Goal: Task Accomplishment & Management: Use online tool/utility

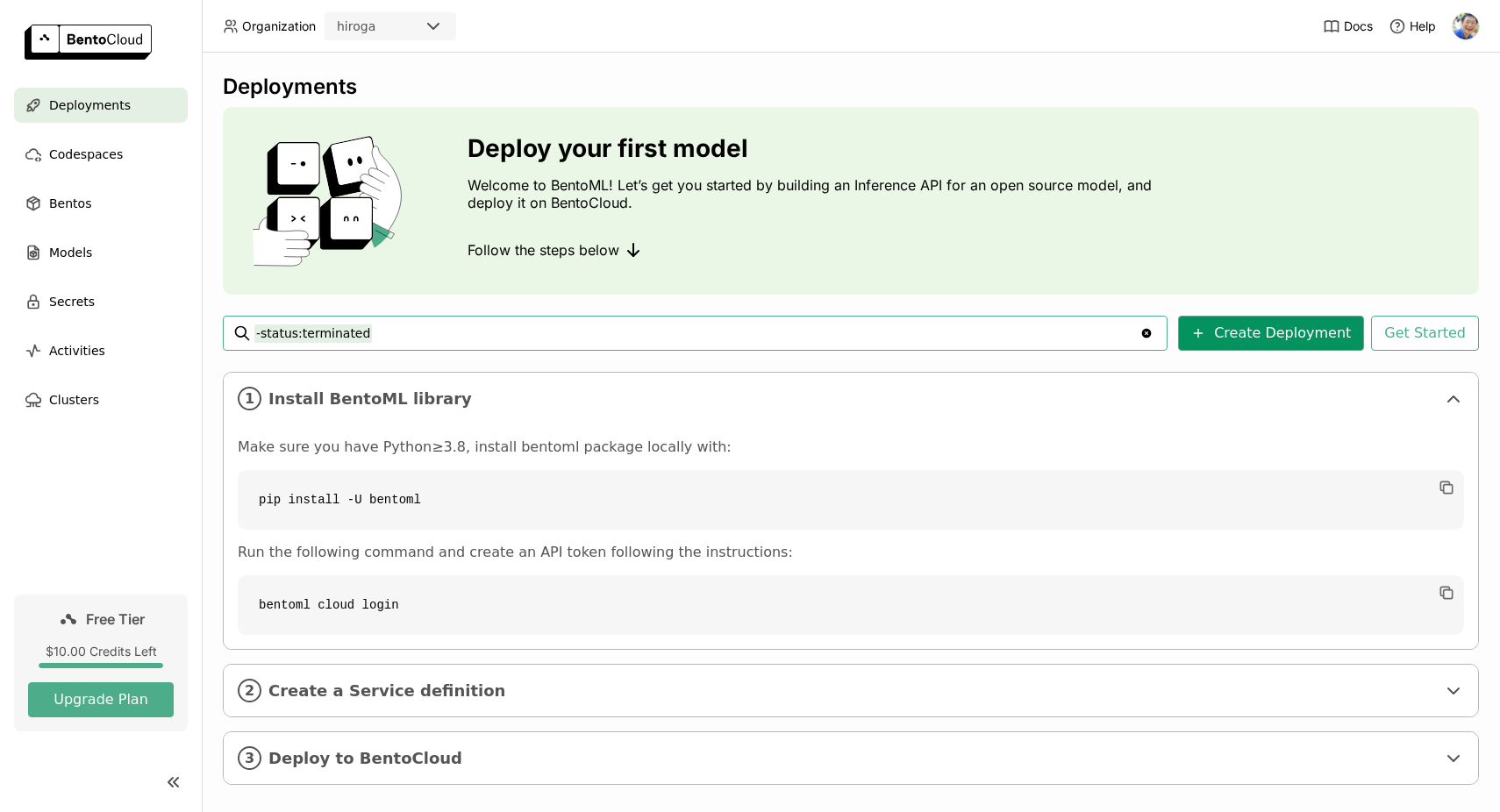
click at [1282, 340] on button "Create Deployment" at bounding box center [1272, 333] width 186 height 35
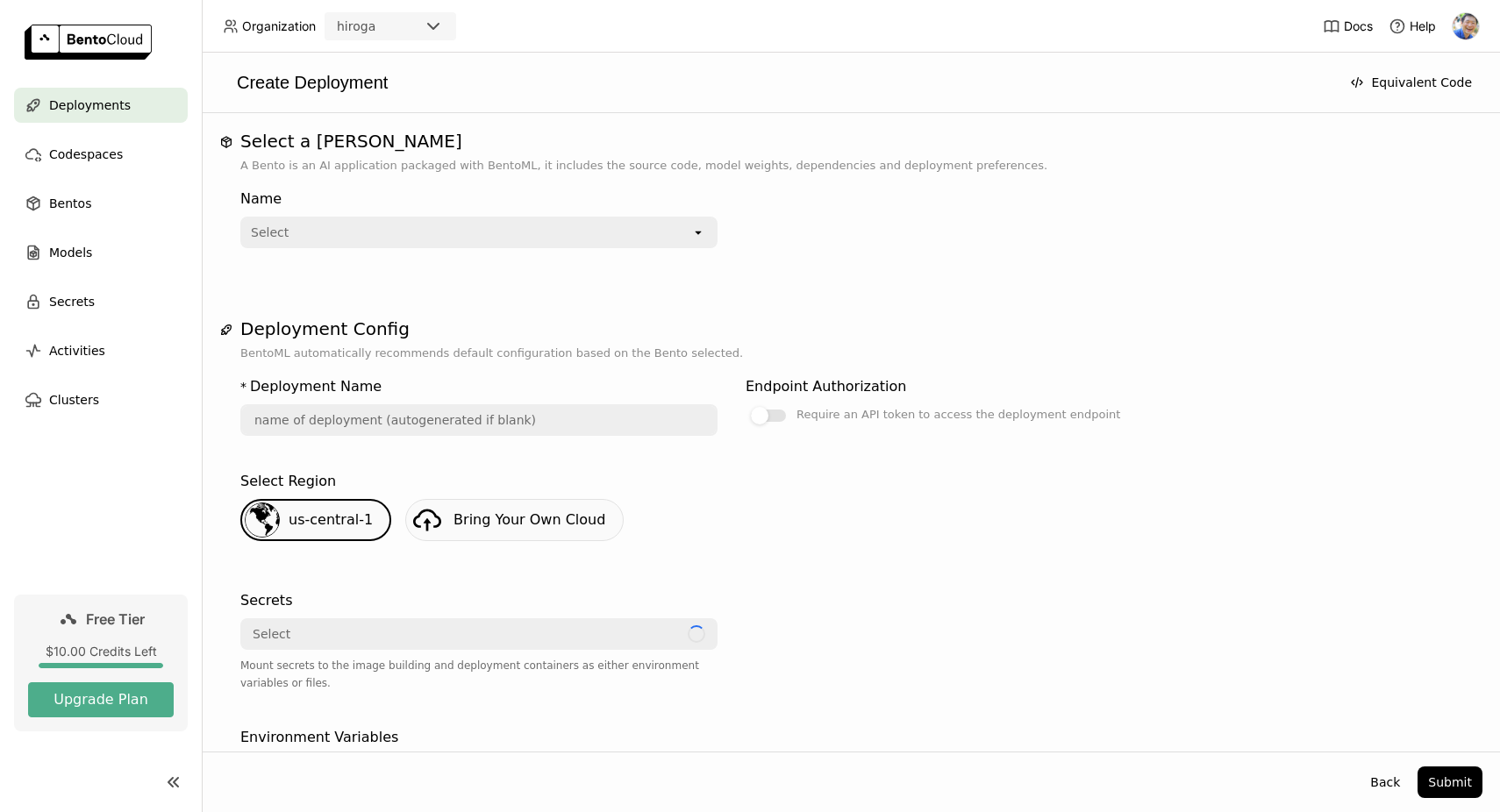
click at [542, 243] on div "Select" at bounding box center [466, 232] width 449 height 28
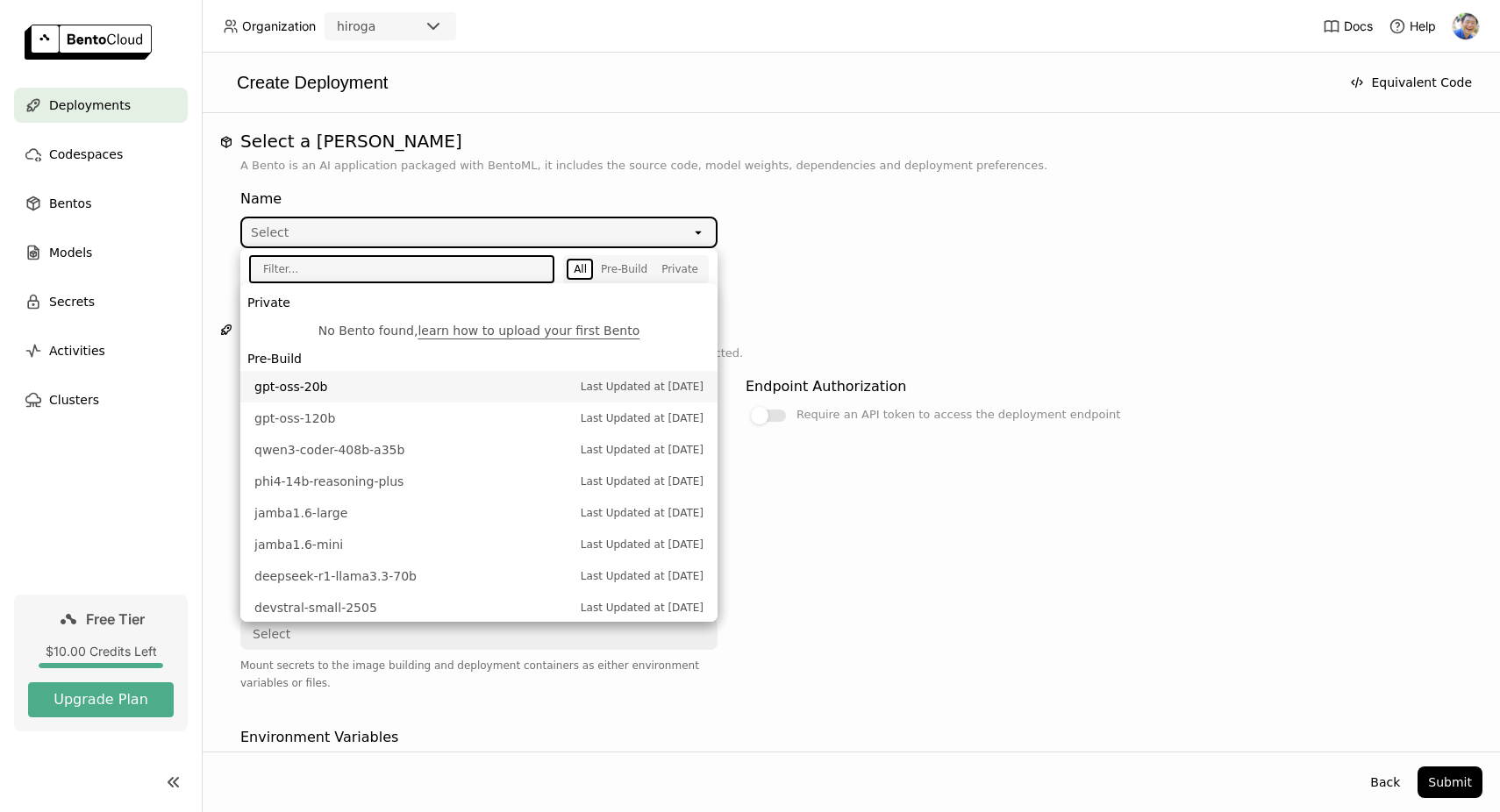
click at [523, 119] on div "Select a Bento A Bento is an AI application packaged with BentoML, it includes …" at bounding box center [851, 432] width 1299 height 638
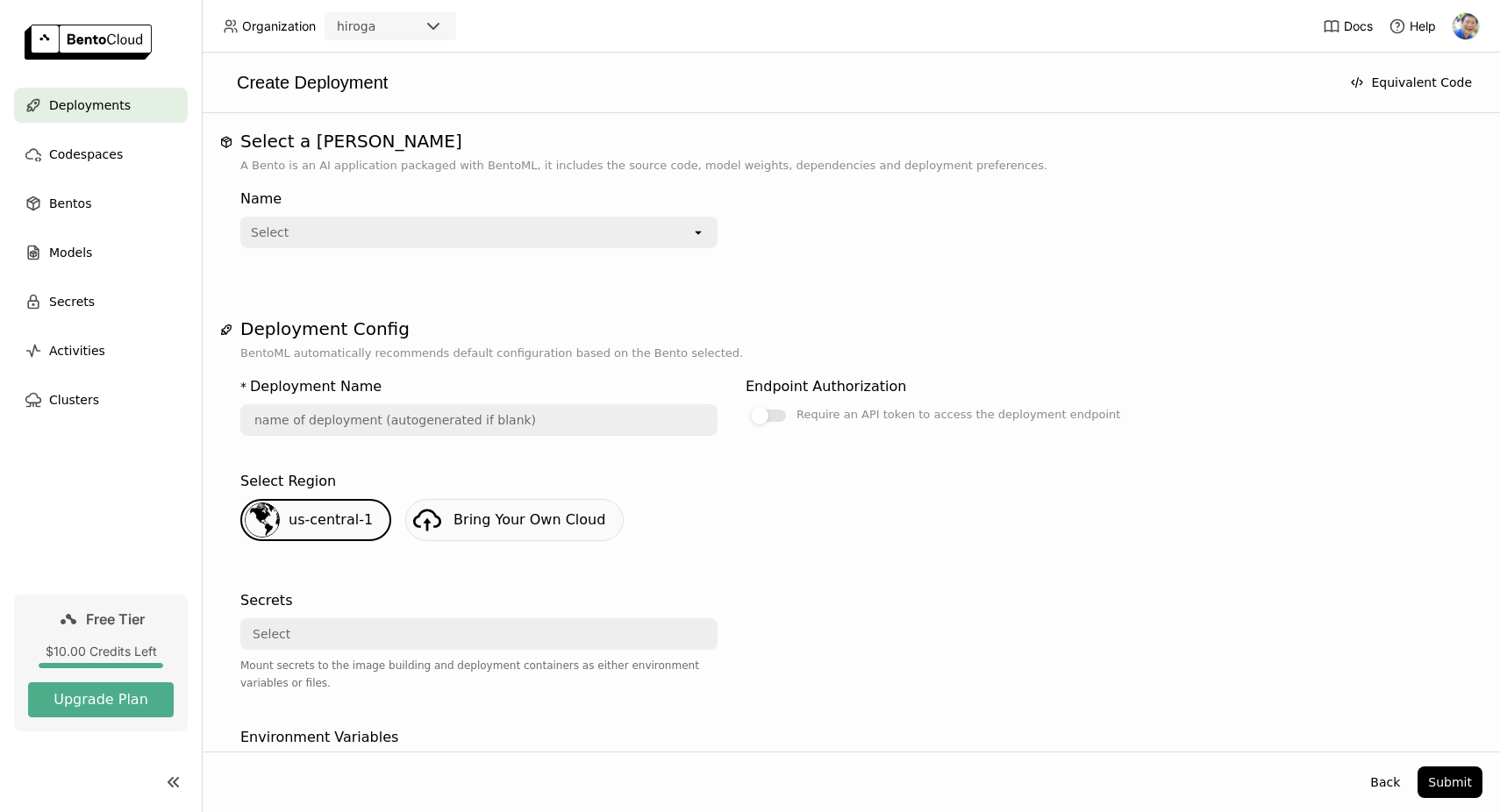
scroll to position [137, 0]
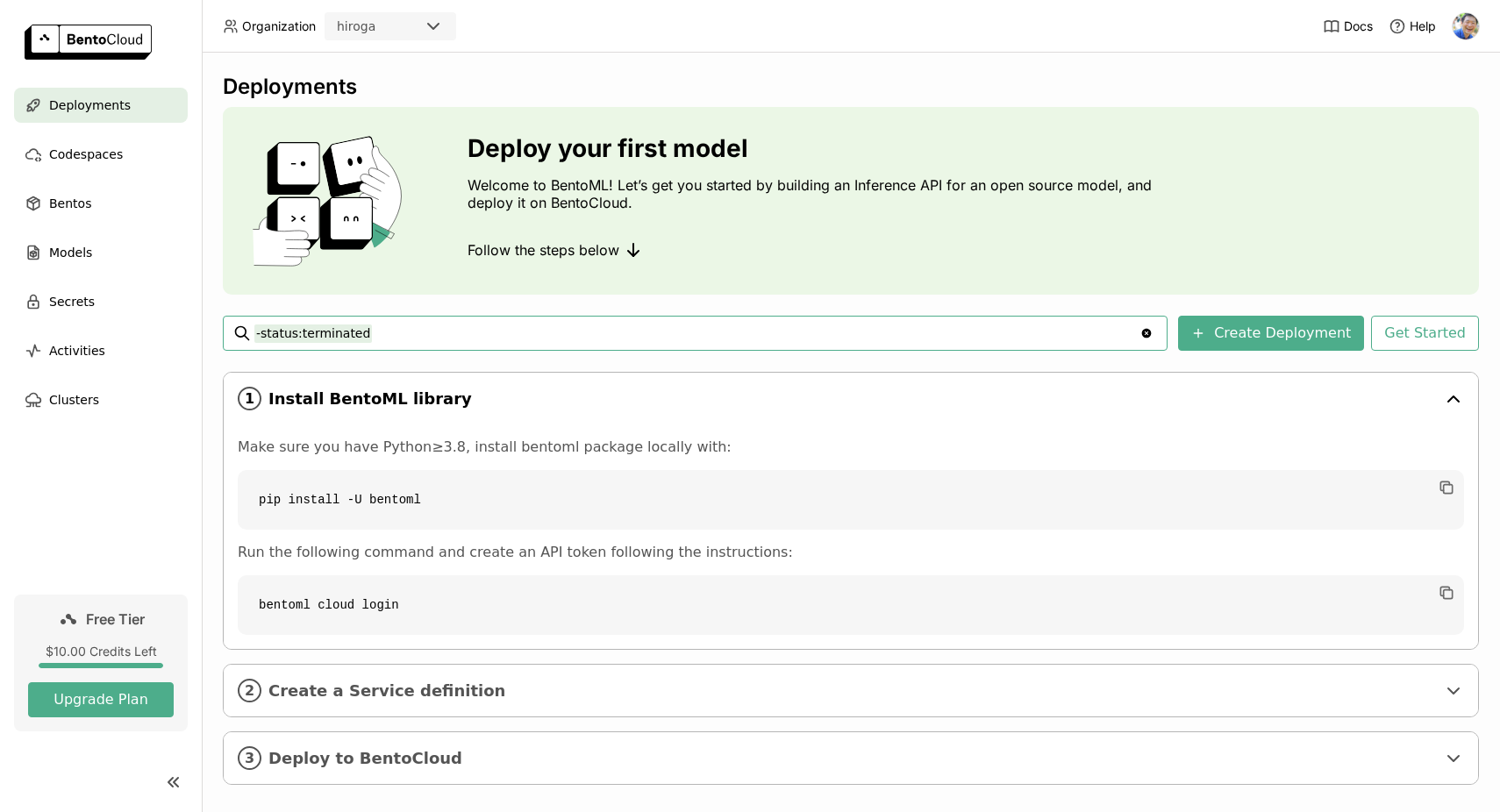
scroll to position [20, 0]
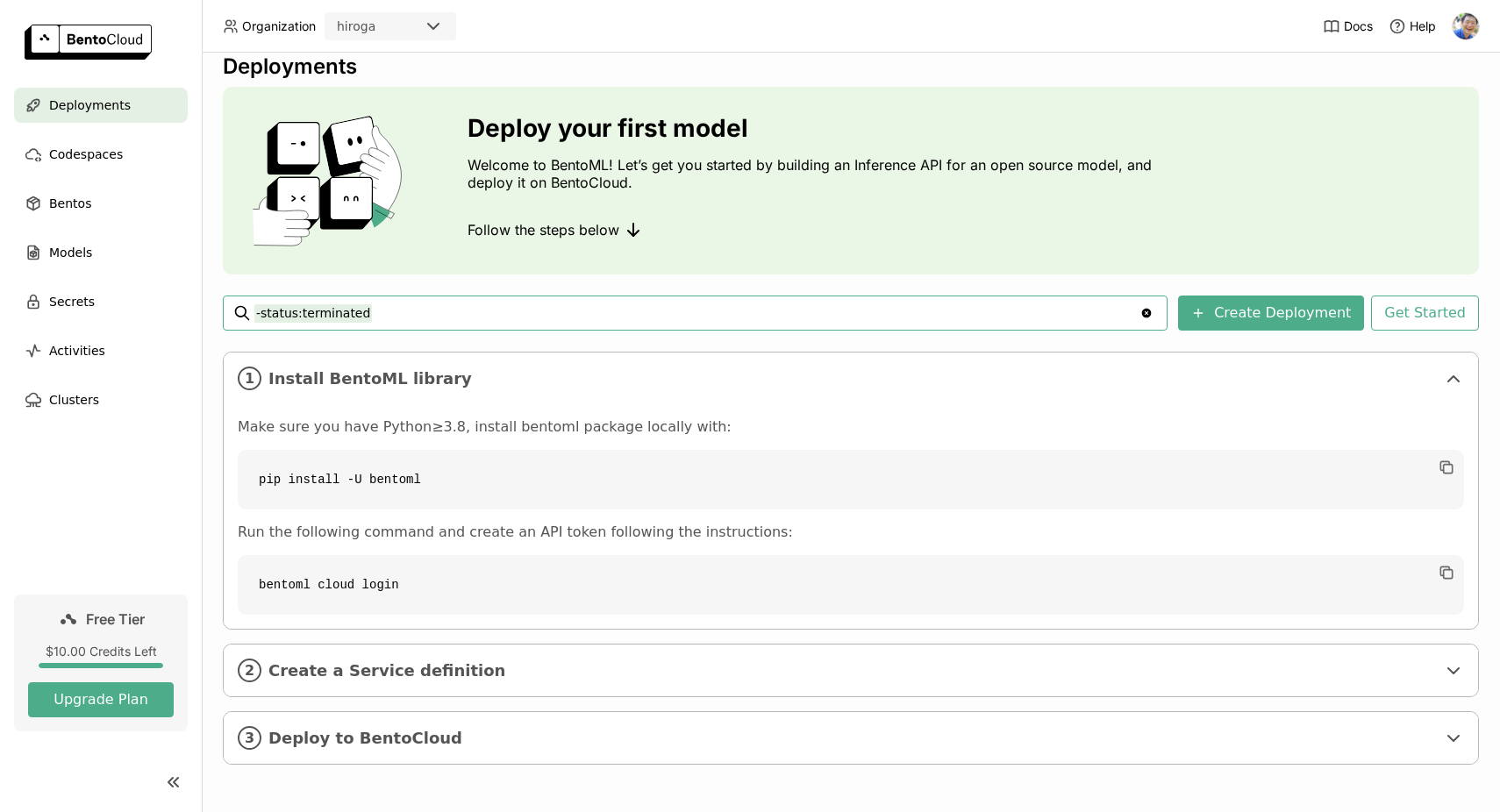
click at [531, 345] on div "Deployments Deploy your first model Welcome to BentoML! Let’s get you started b…" at bounding box center [851, 422] width 1256 height 737
click at [1463, 729] on icon at bounding box center [1454, 738] width 21 height 21
click at [1452, 676] on icon at bounding box center [1454, 671] width 21 height 21
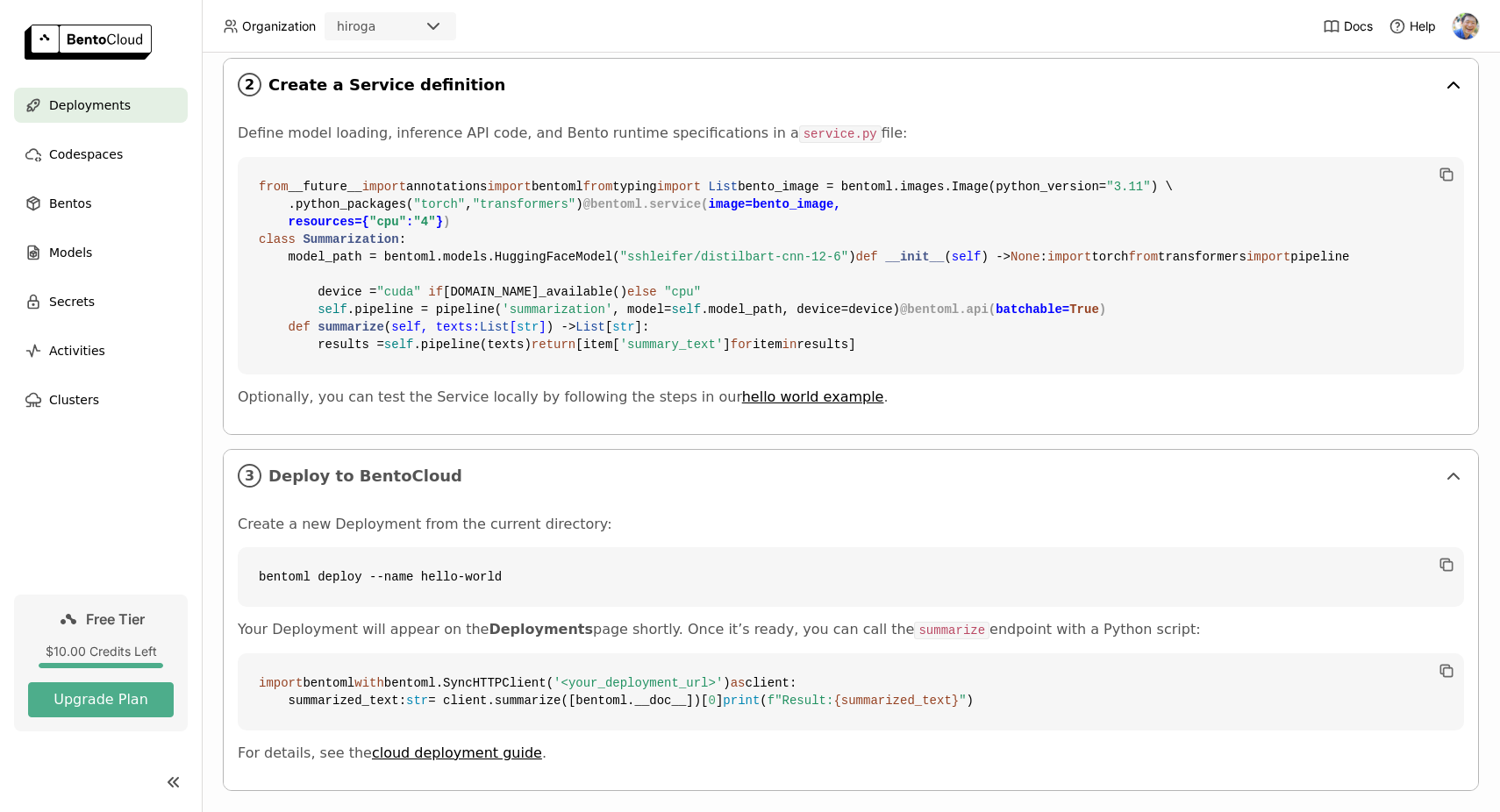
scroll to position [613, 0]
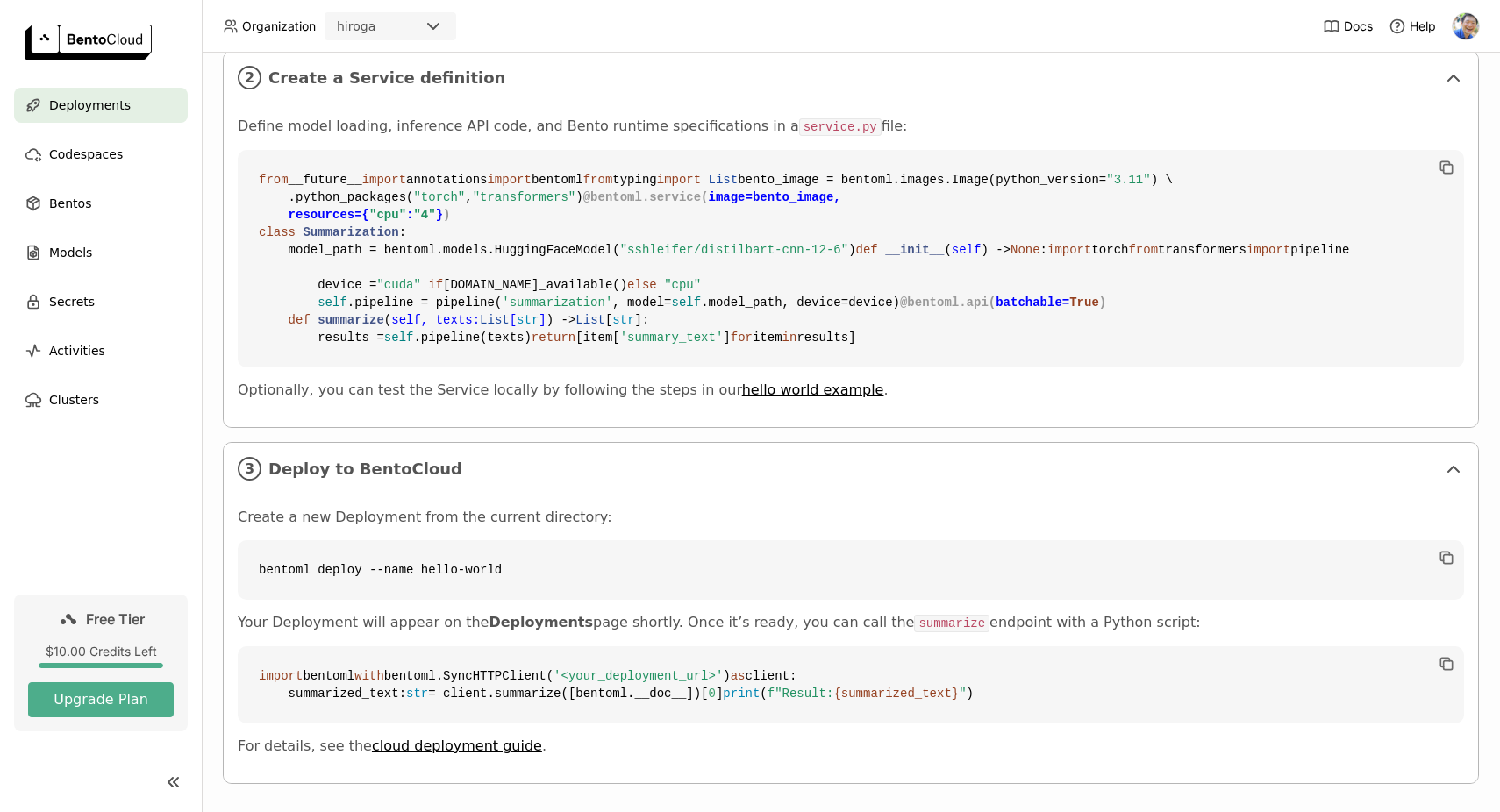
click at [960, 367] on code "from __future__ import annotations import bentoml from typing import List bento…" at bounding box center [851, 258] width 1227 height 218
